Goal: Task Accomplishment & Management: Use online tool/utility

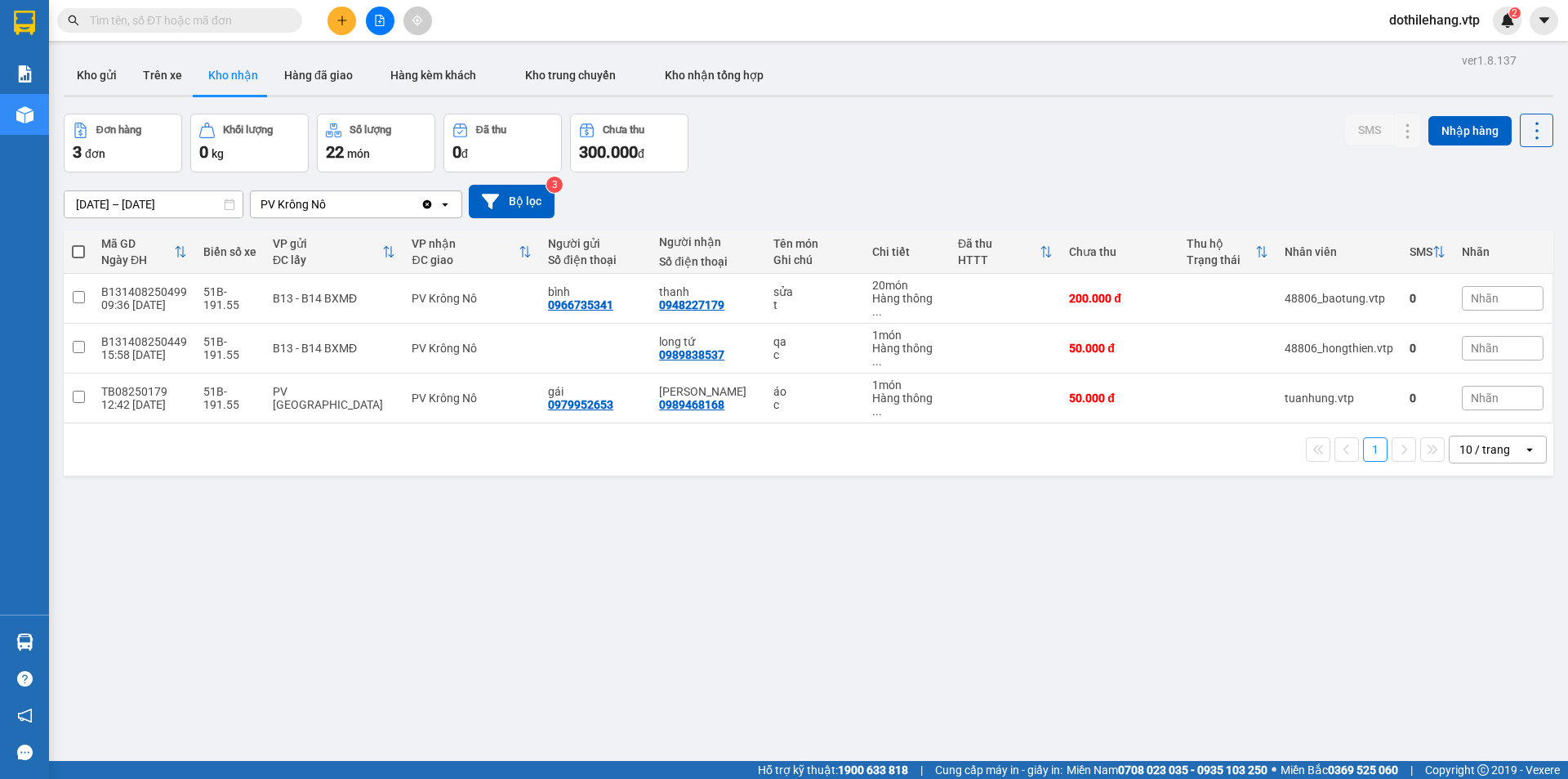
click at [166, 13] on input "text" at bounding box center [186, 20] width 193 height 18
paste input "0971458119"
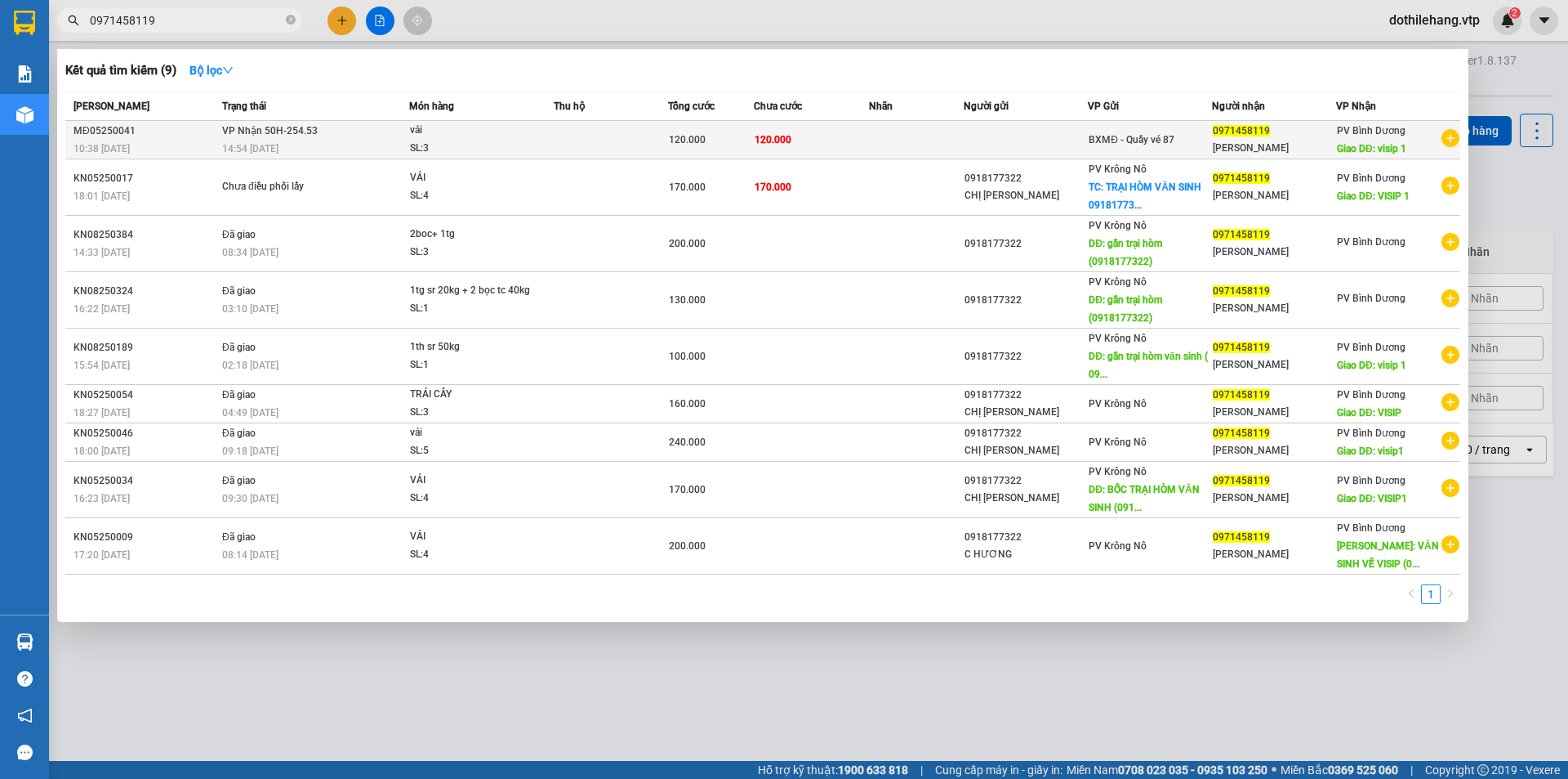
type input "0971458119"
click at [303, 145] on div "14:54 [DATE]" at bounding box center [315, 149] width 186 height 18
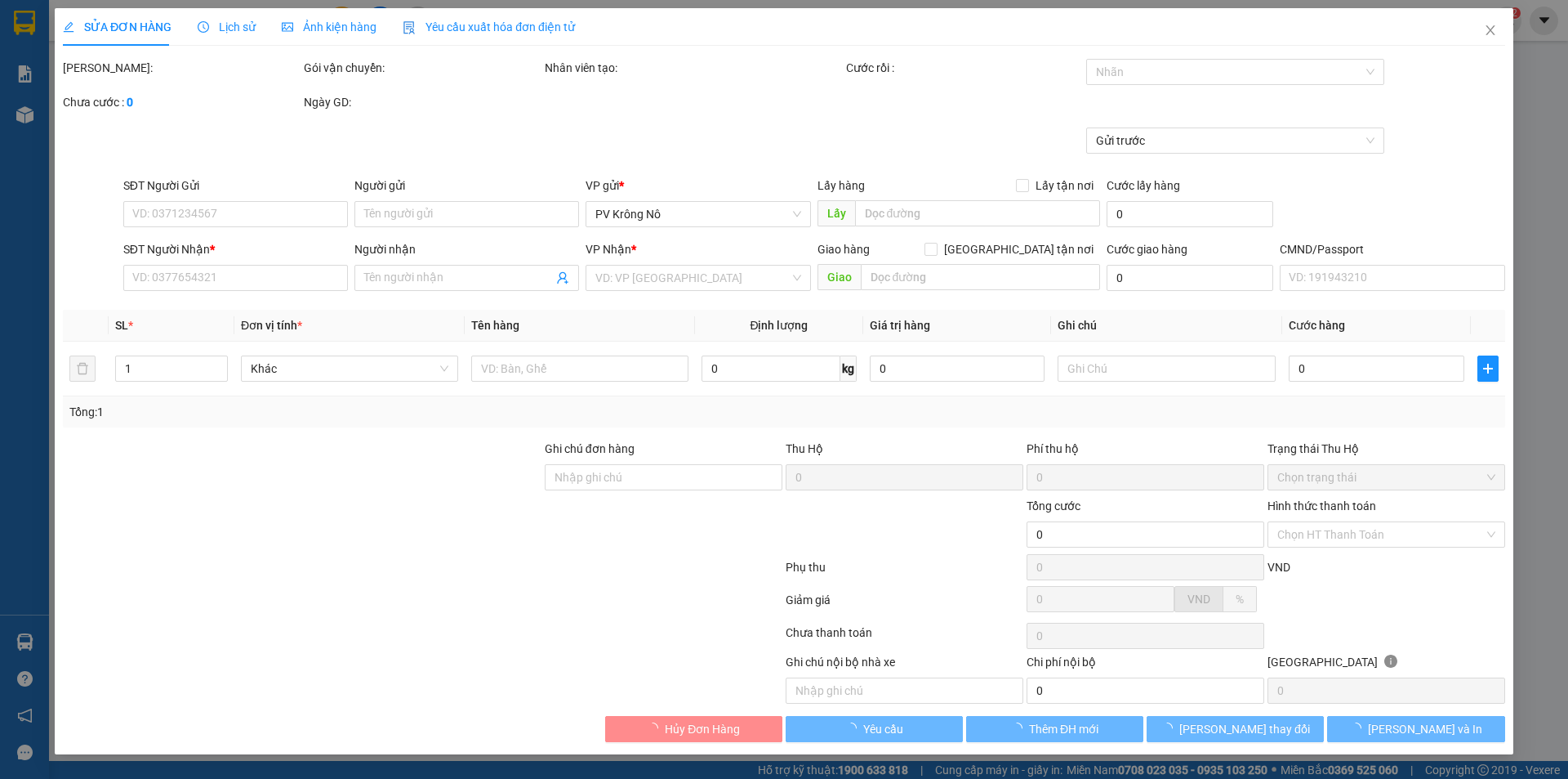
type input "0971458119"
type input "[PERSON_NAME]"
type input "visip 1"
type input "120.000"
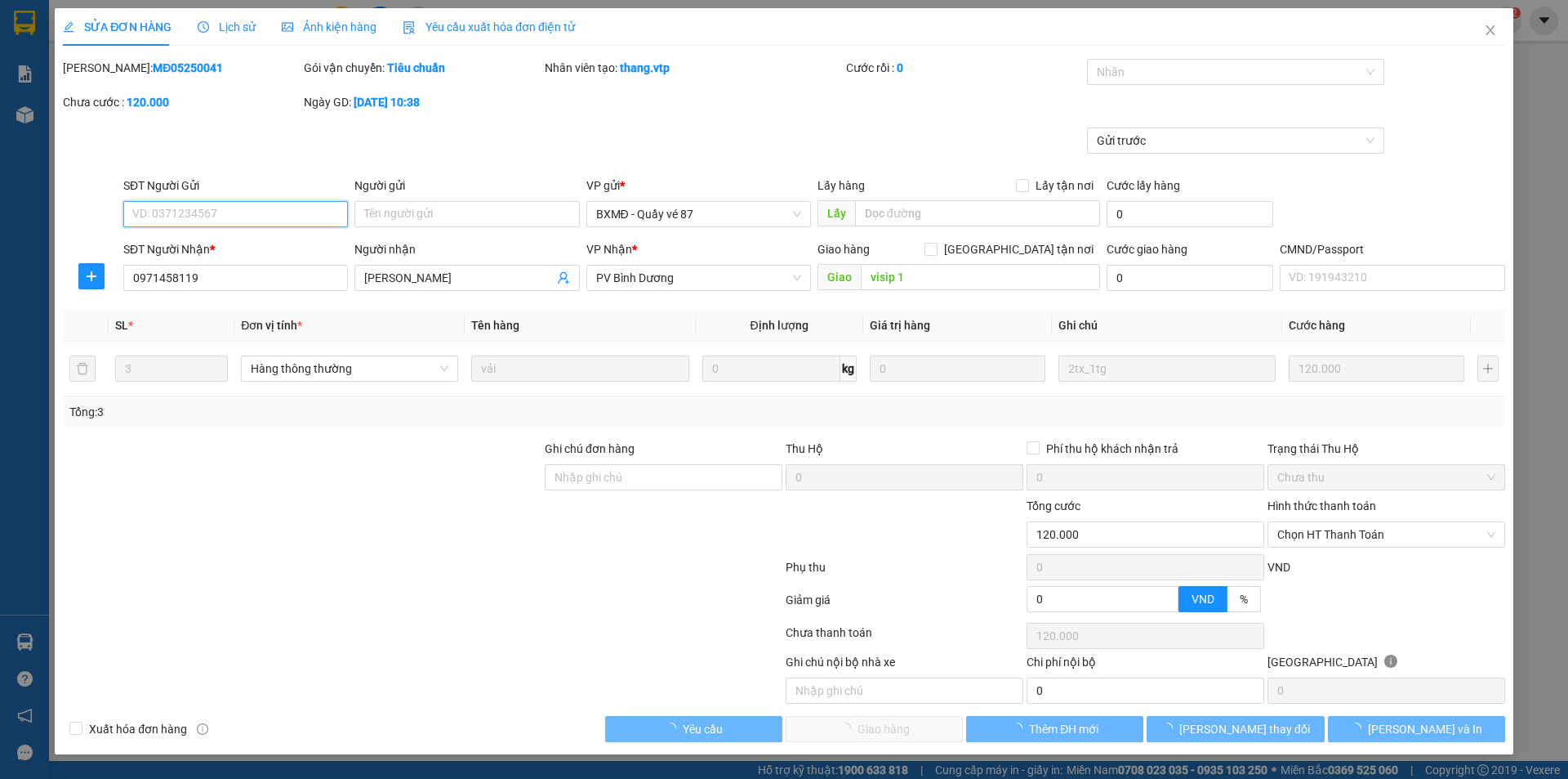
type input "6.000"
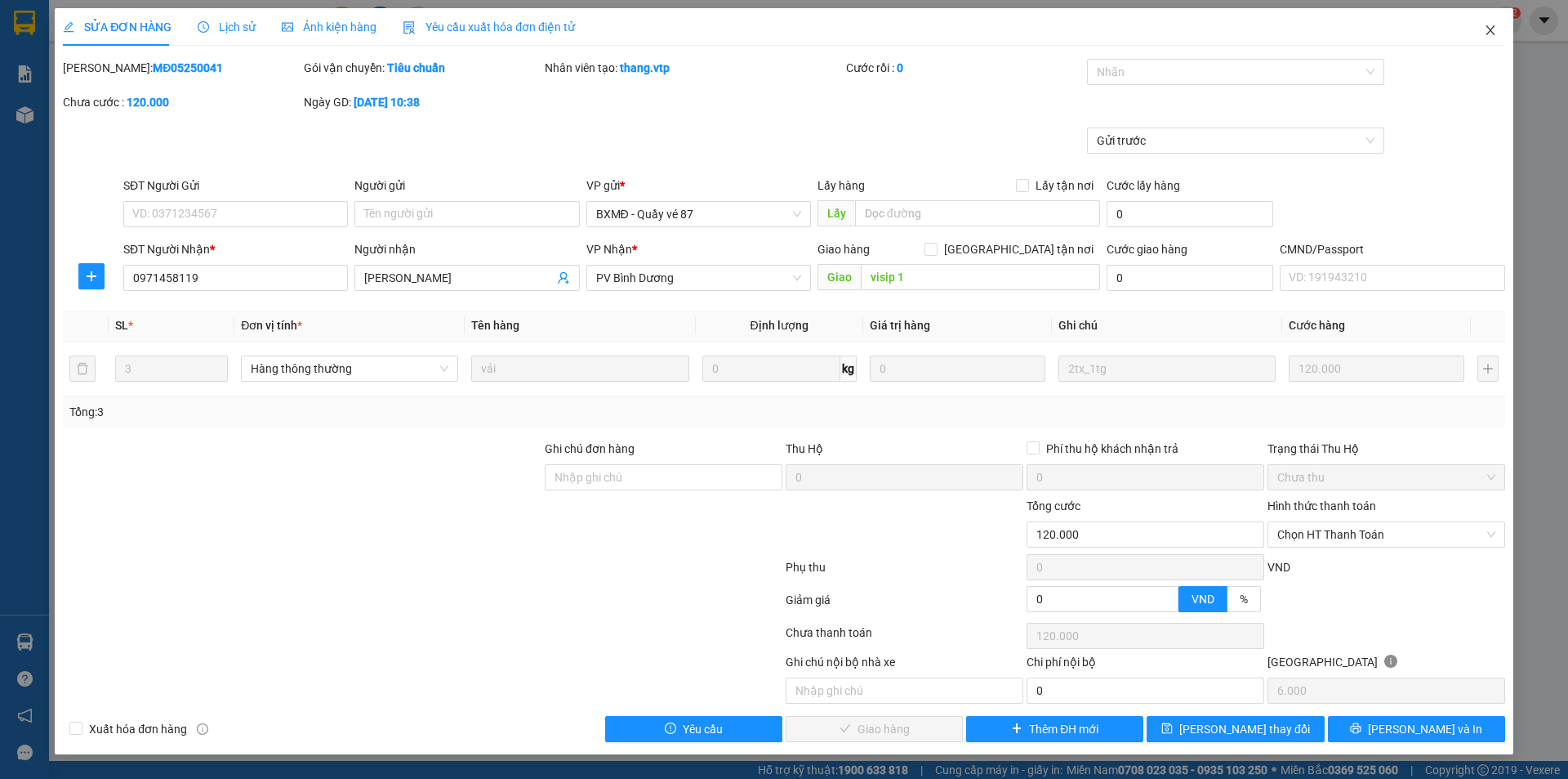
click at [1492, 35] on icon "close" at bounding box center [1491, 31] width 14 height 14
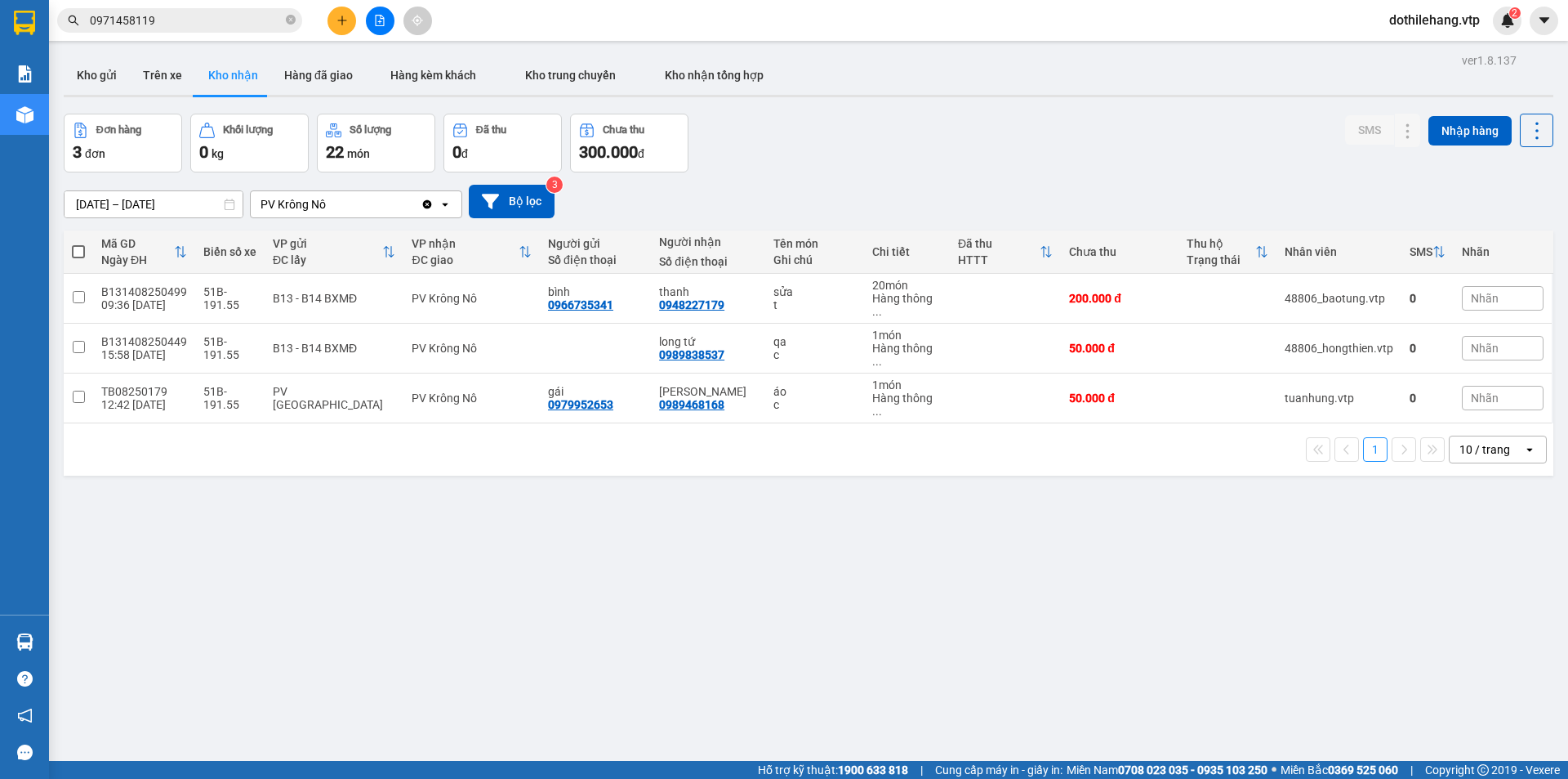
click at [198, 24] on input "0971458119" at bounding box center [186, 20] width 193 height 18
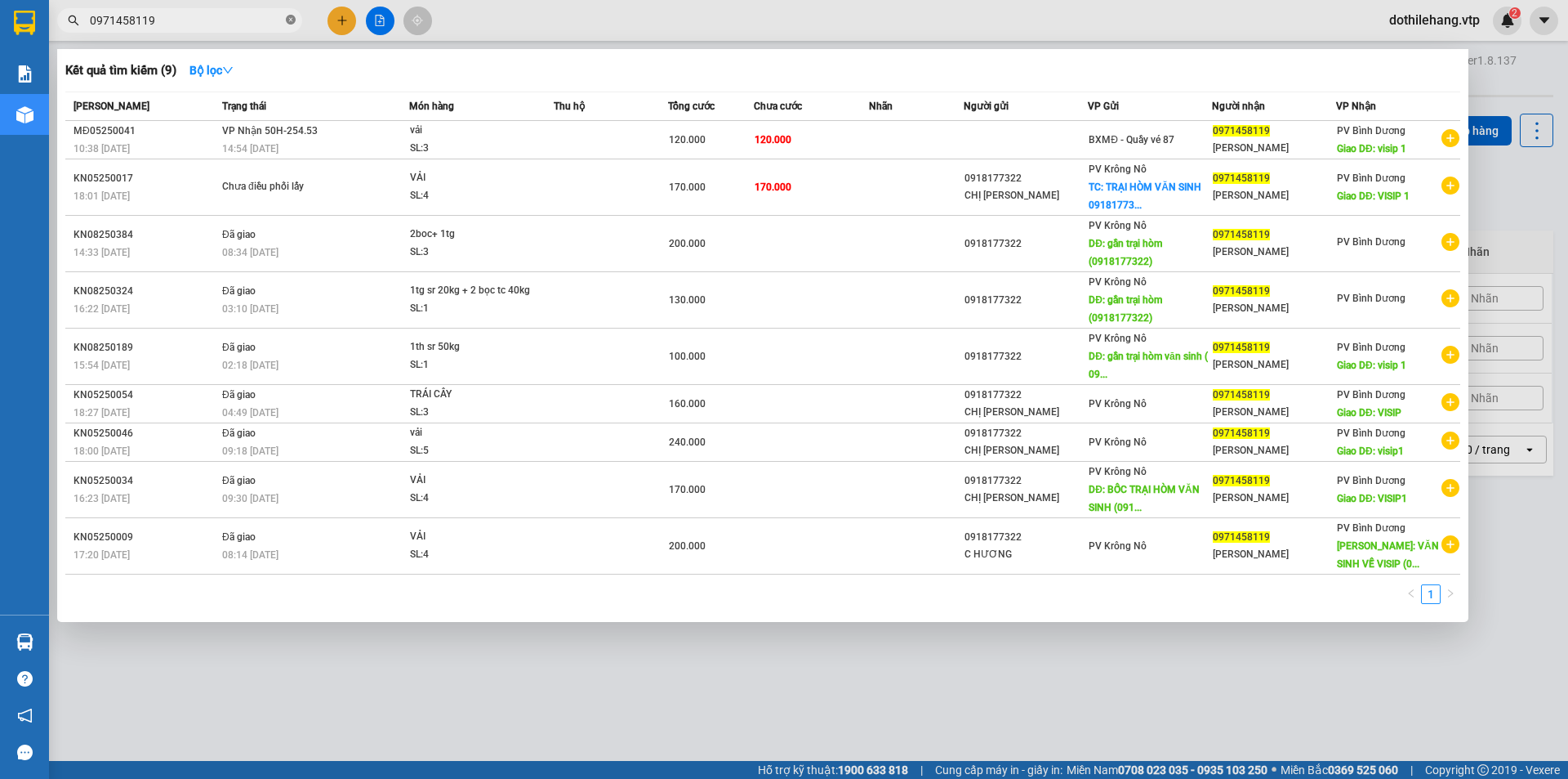
click at [289, 18] on icon "close-circle" at bounding box center [291, 19] width 10 height 10
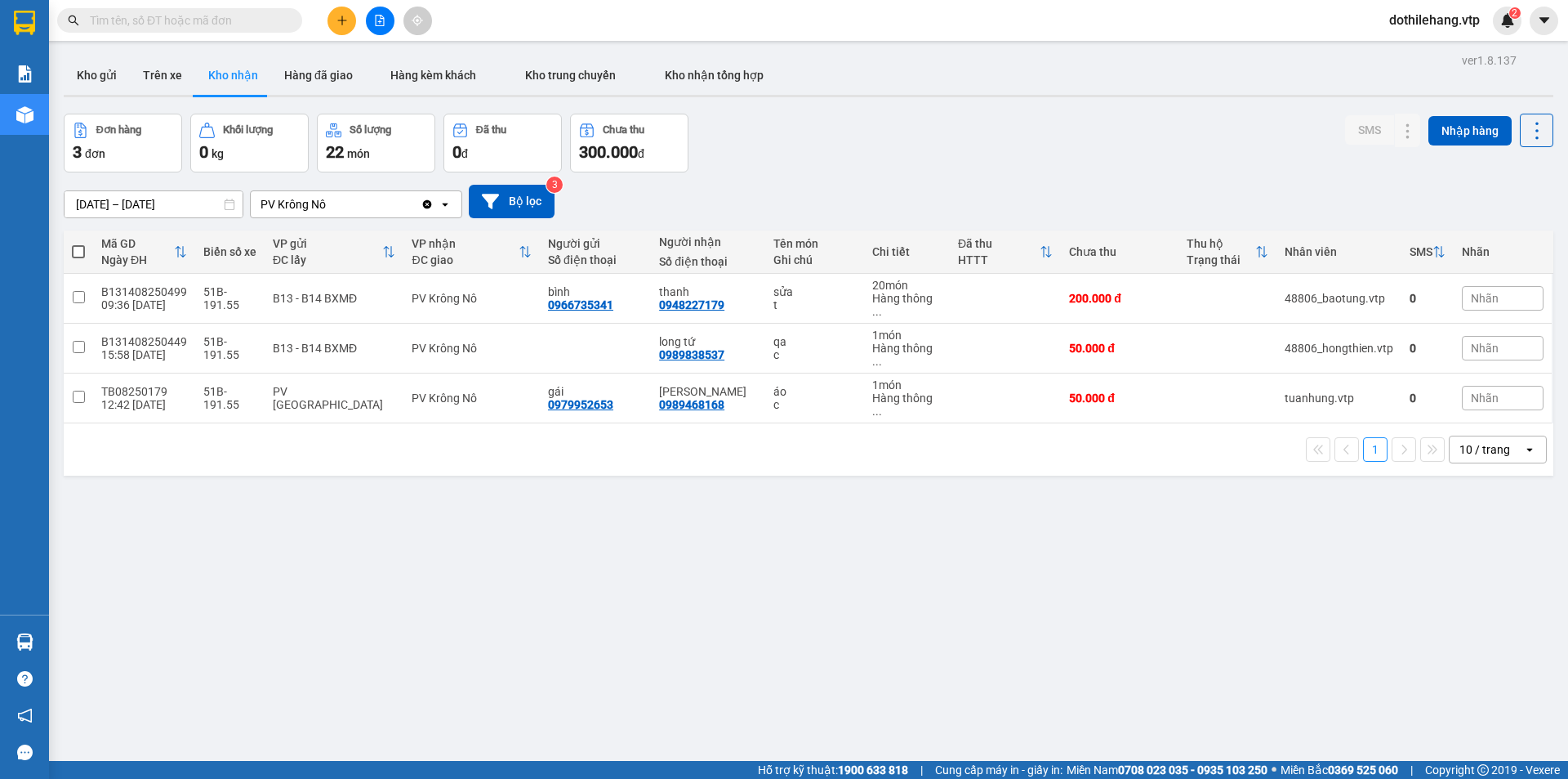
paste input "0947763247"
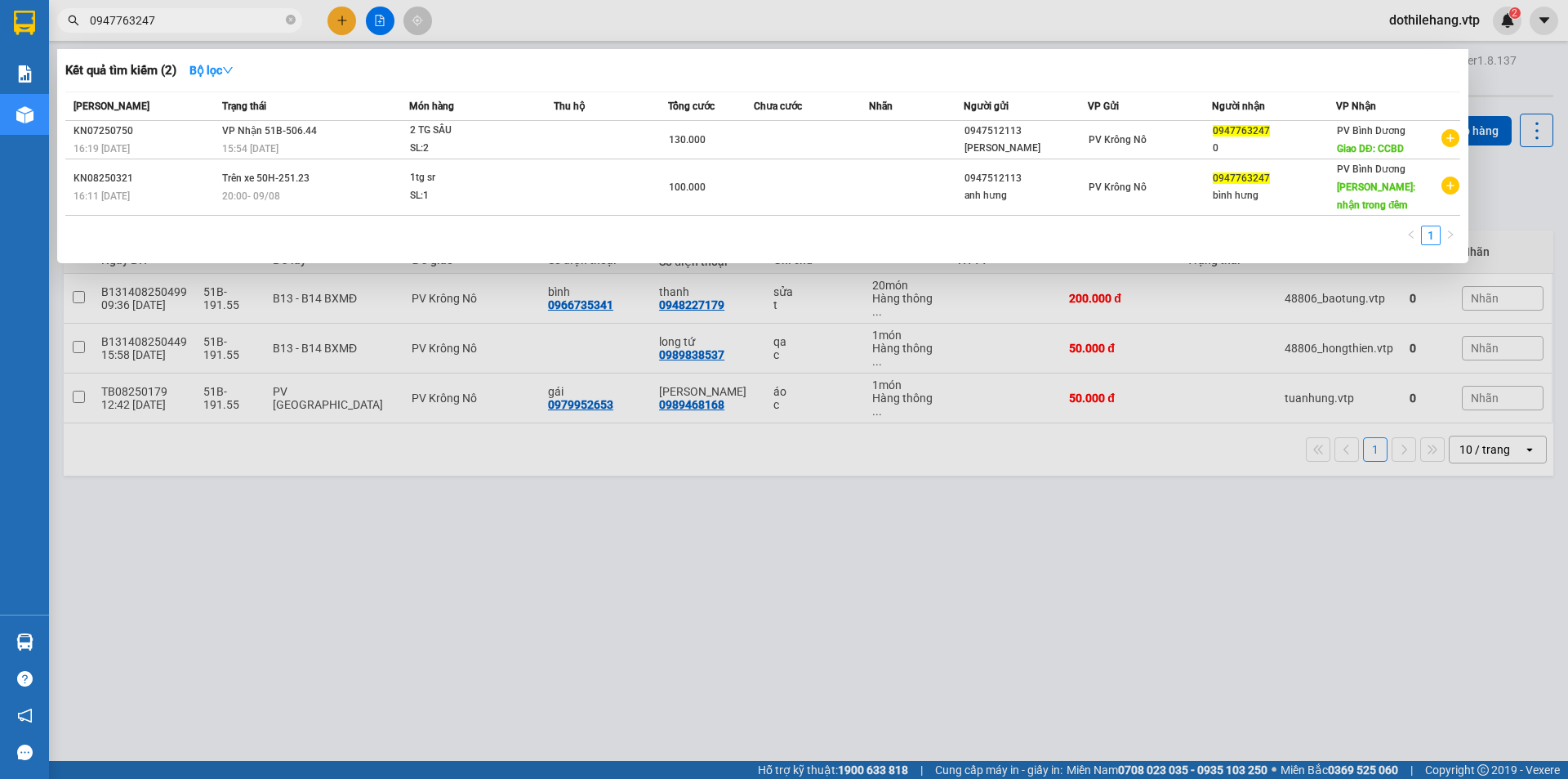
type input "0947763247"
